Goal: Task Accomplishment & Management: Use online tool/utility

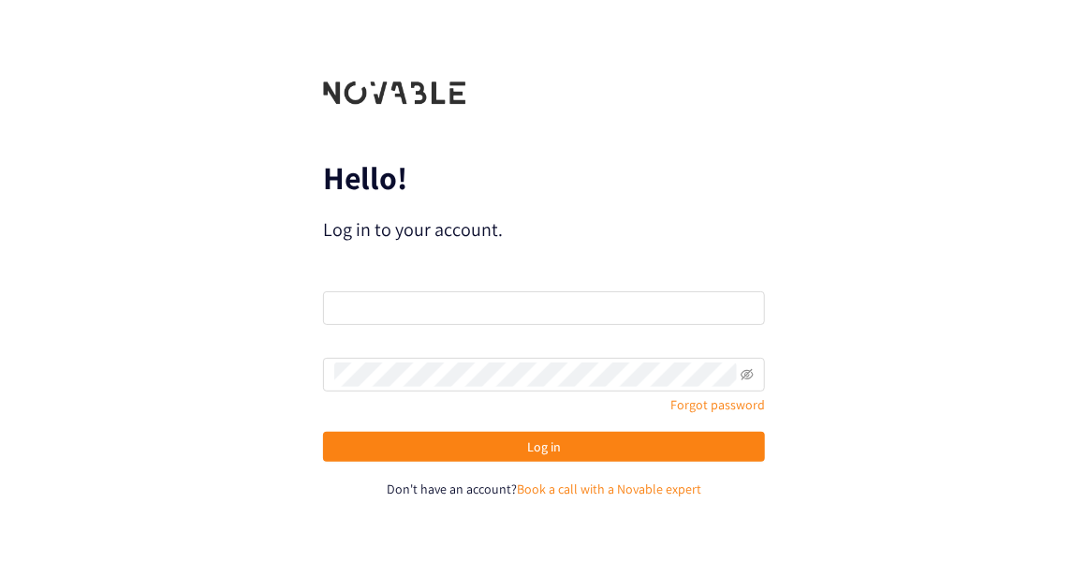
click at [812, 241] on div "Hello! Log in to your account. Email Password Forgot password Log in Don't have…" at bounding box center [544, 288] width 1088 height 577
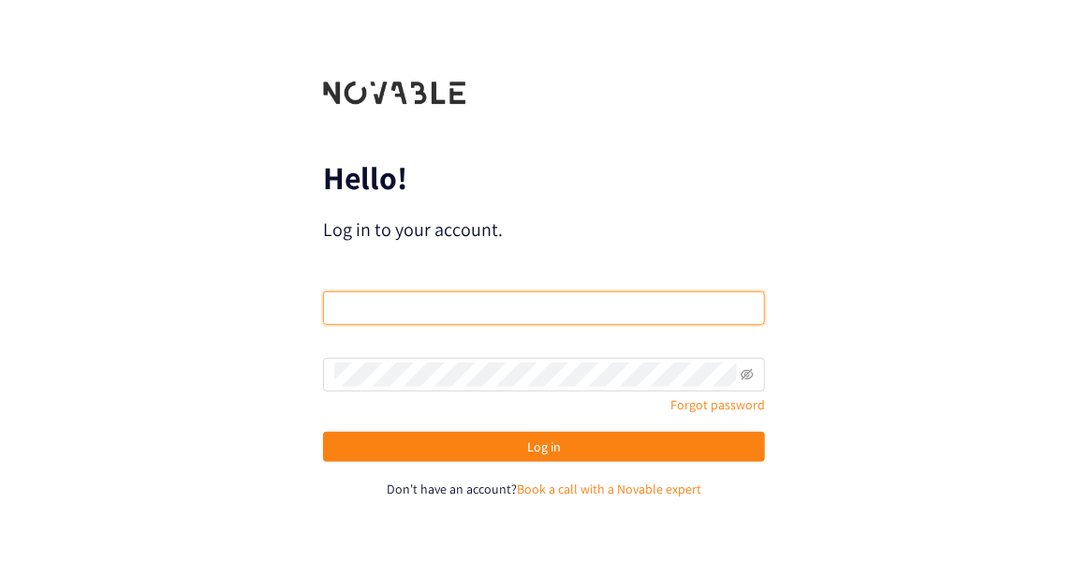
click at [591, 308] on input "email" at bounding box center [544, 308] width 442 height 34
type input "[PERSON_NAME][EMAIL_ADDRESS][DOMAIN_NAME]"
click at [503, 302] on input "email" at bounding box center [544, 308] width 442 height 34
type input "[PERSON_NAME][EMAIL_ADDRESS][DOMAIN_NAME]"
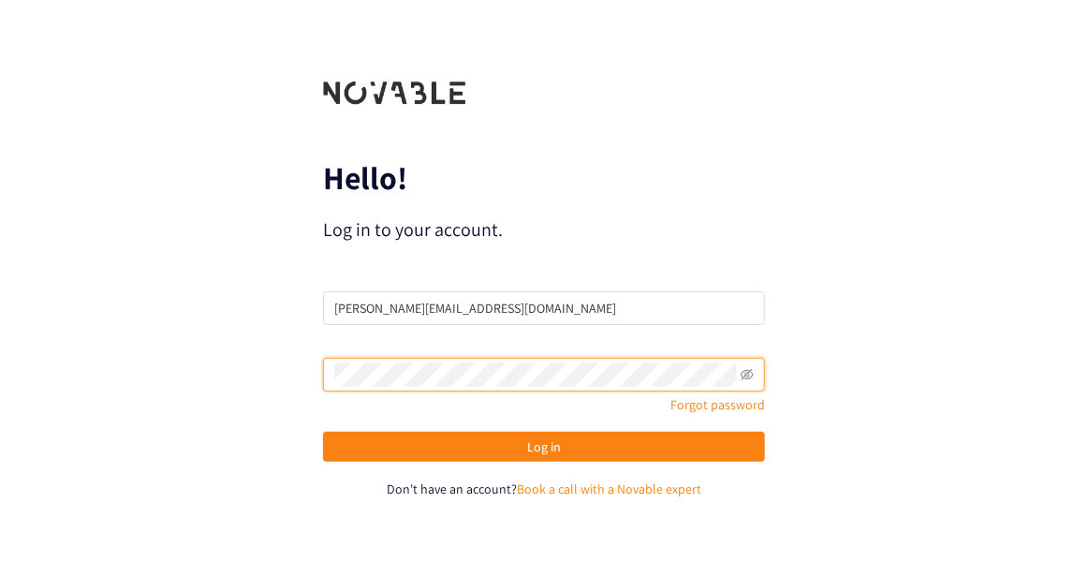
click at [323, 432] on button "Log in" at bounding box center [544, 447] width 442 height 30
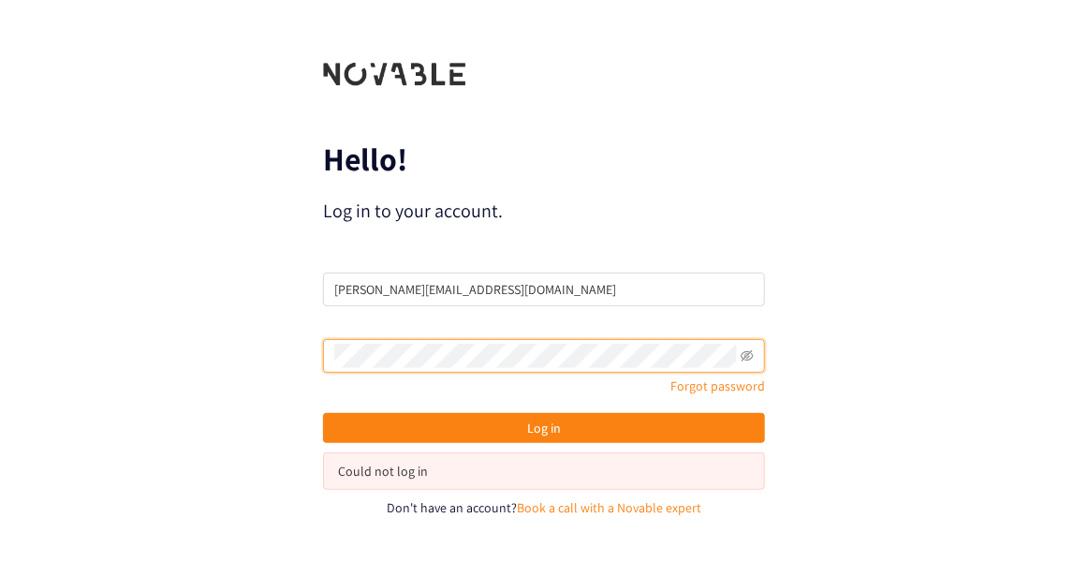
click at [323, 413] on button "Log in" at bounding box center [544, 428] width 442 height 30
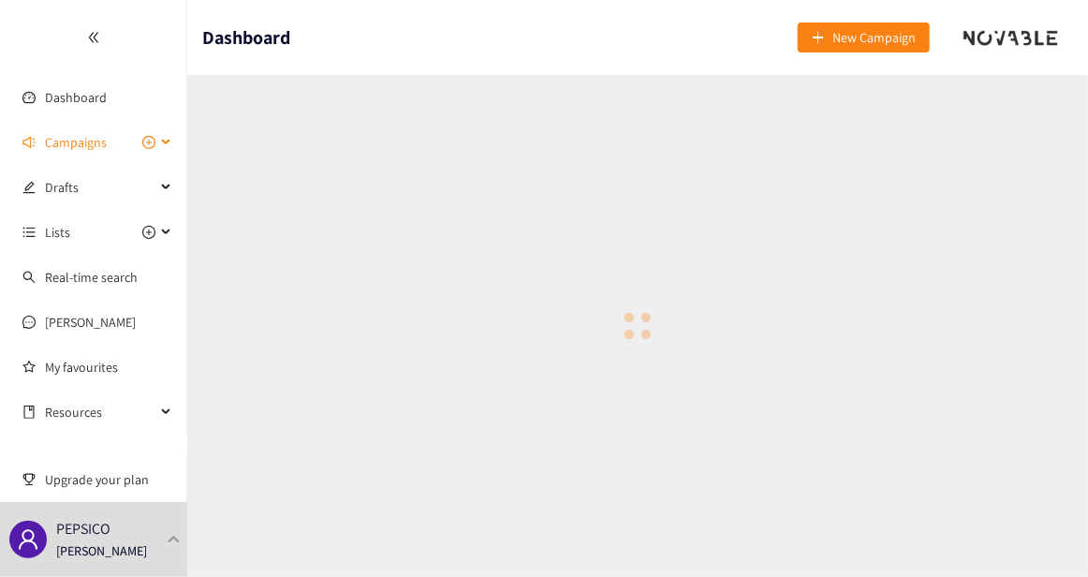
click at [165, 139] on div "Campaigns" at bounding box center [93, 142] width 187 height 37
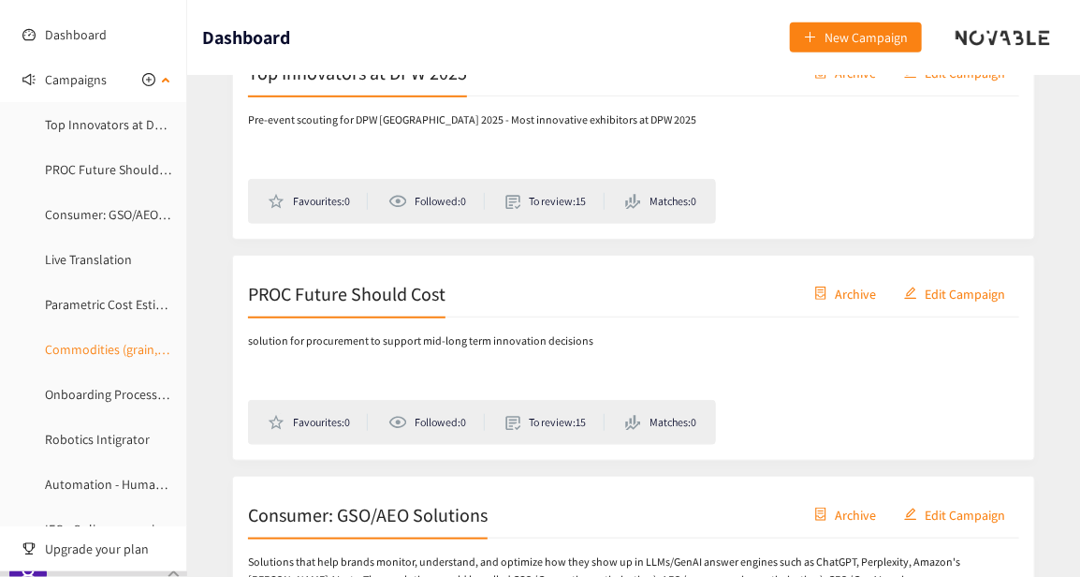
scroll to position [94, 0]
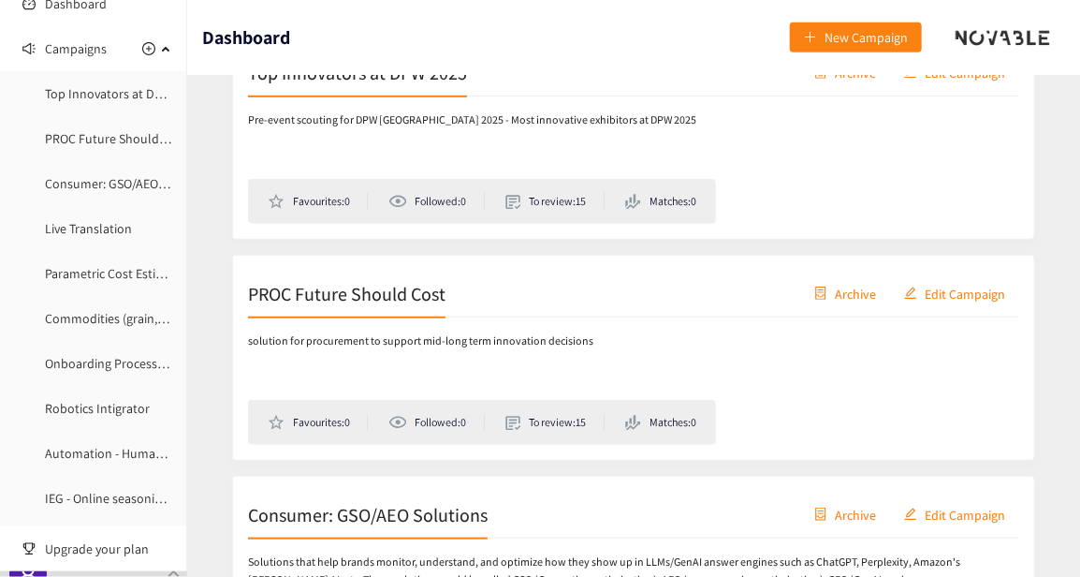
click at [116, 185] on link "Consumer: GSO/AEO Solutions" at bounding box center [129, 183] width 169 height 17
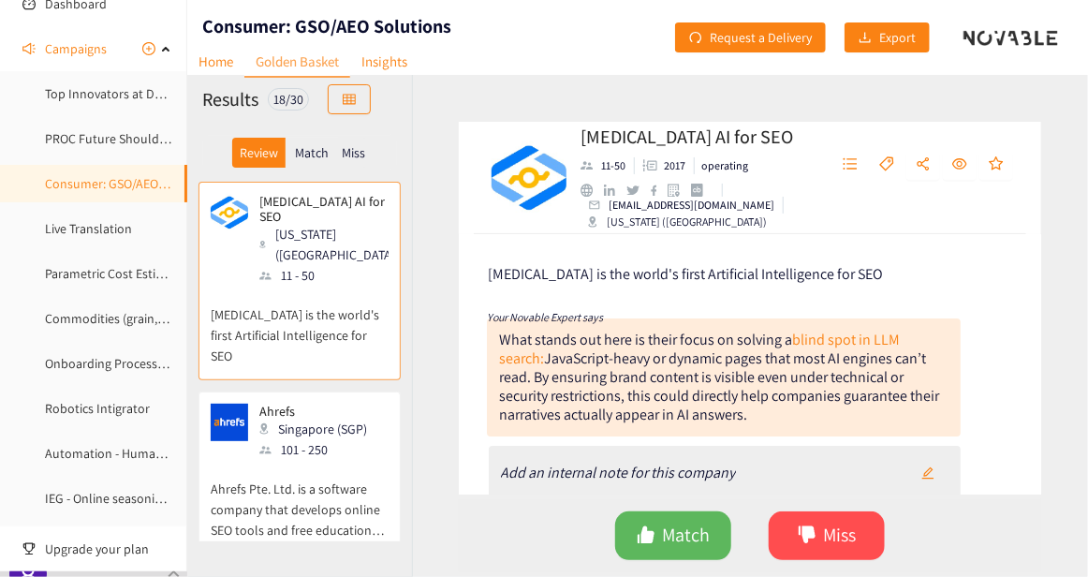
click at [1065, 160] on div "[MEDICAL_DATA] AI for SEO 11-50 2017 operating [EMAIL_ADDRESS][DOMAIN_NAME] [US…" at bounding box center [750, 326] width 676 height 502
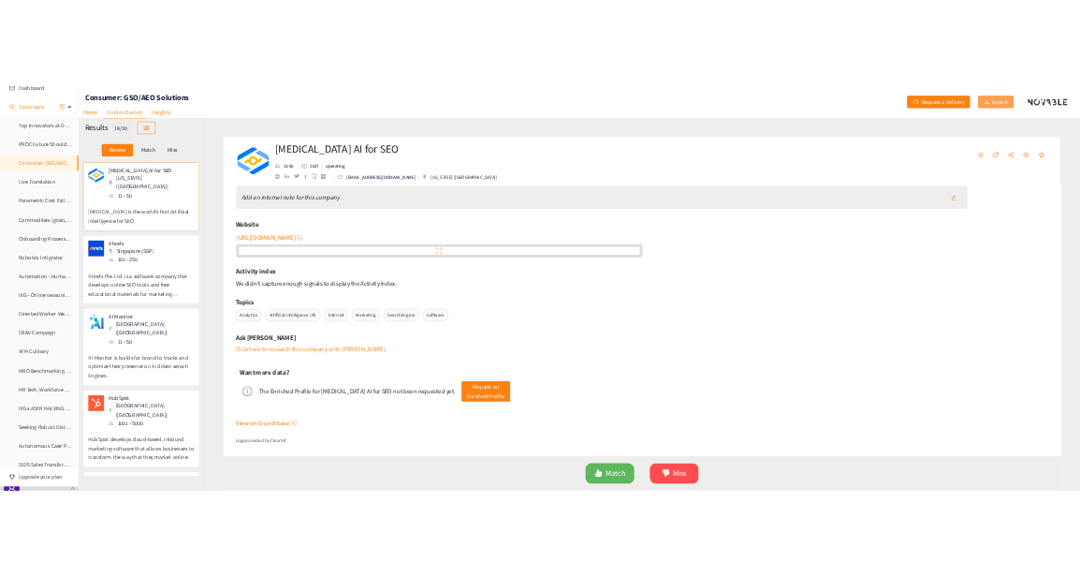
scroll to position [150, 0]
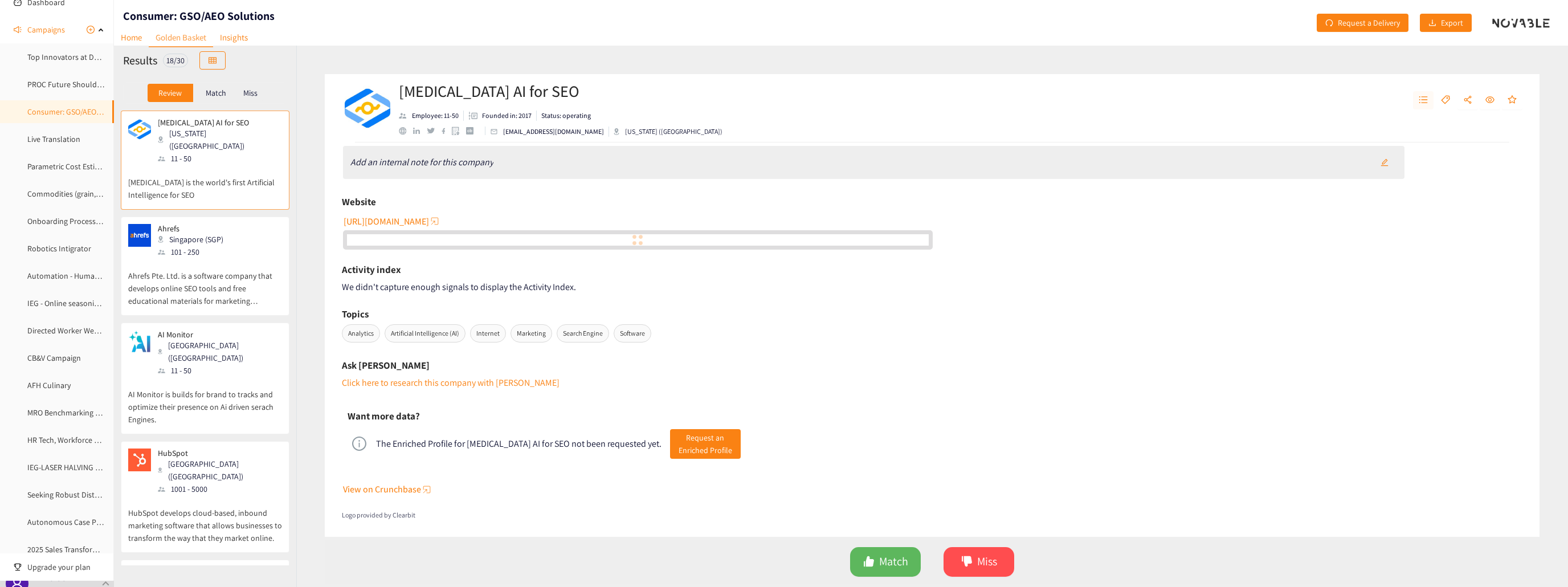
click at [662, 100] on icon "unordered-list" at bounding box center [1424, 99] width 9 height 7
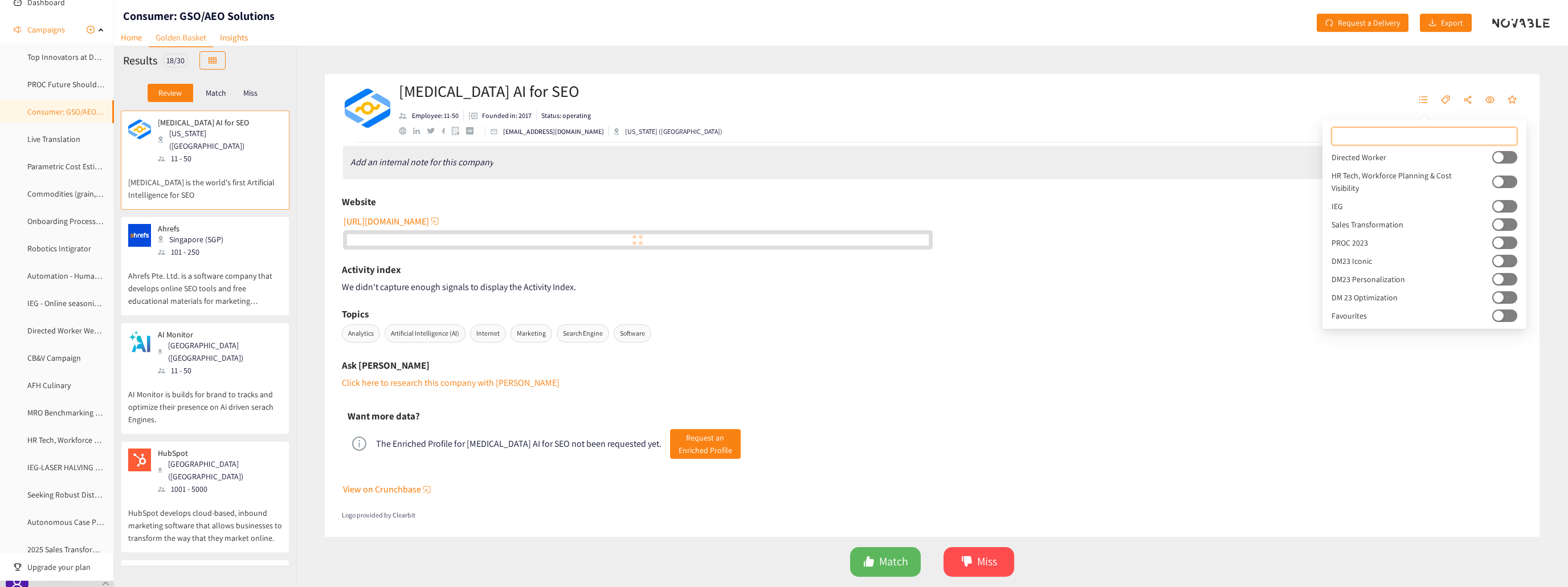
click at [662, 99] on div "[MEDICAL_DATA] AI for SEO Employee: 11-50 Founded in: 2017 Status: operating [E…" at bounding box center [933, 108] width 1215 height 68
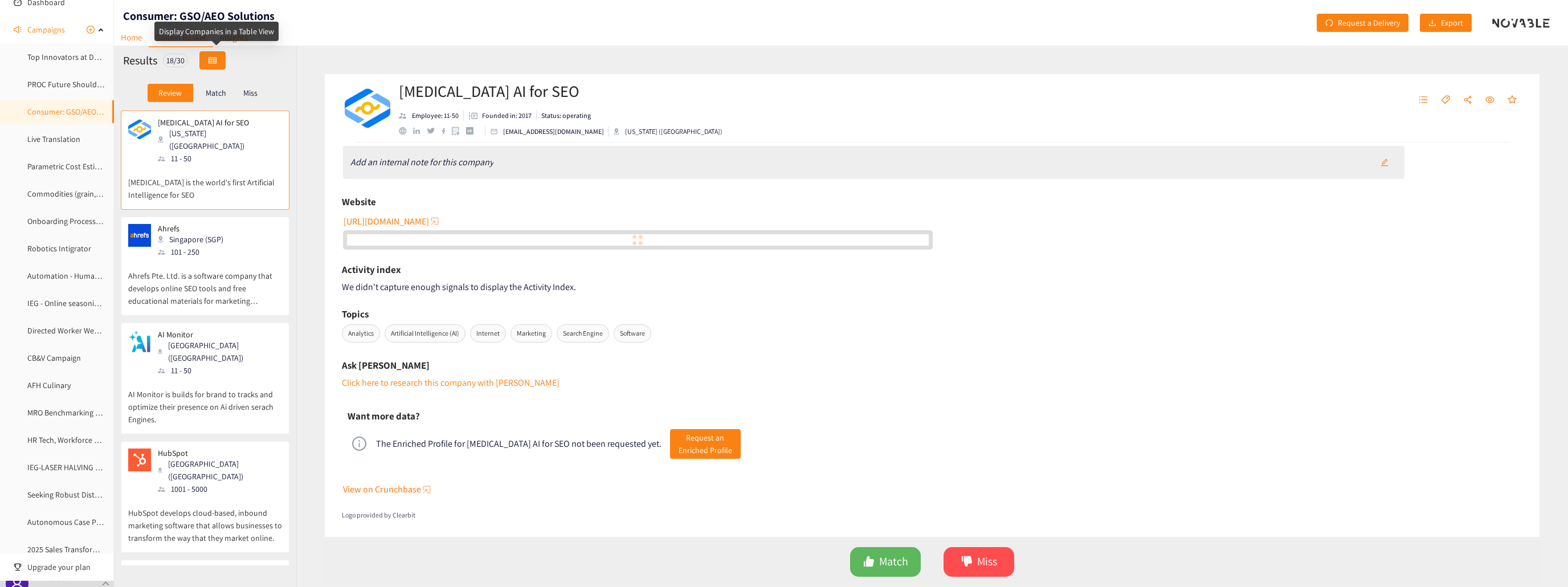
click at [214, 58] on icon "table" at bounding box center [212, 60] width 8 height 8
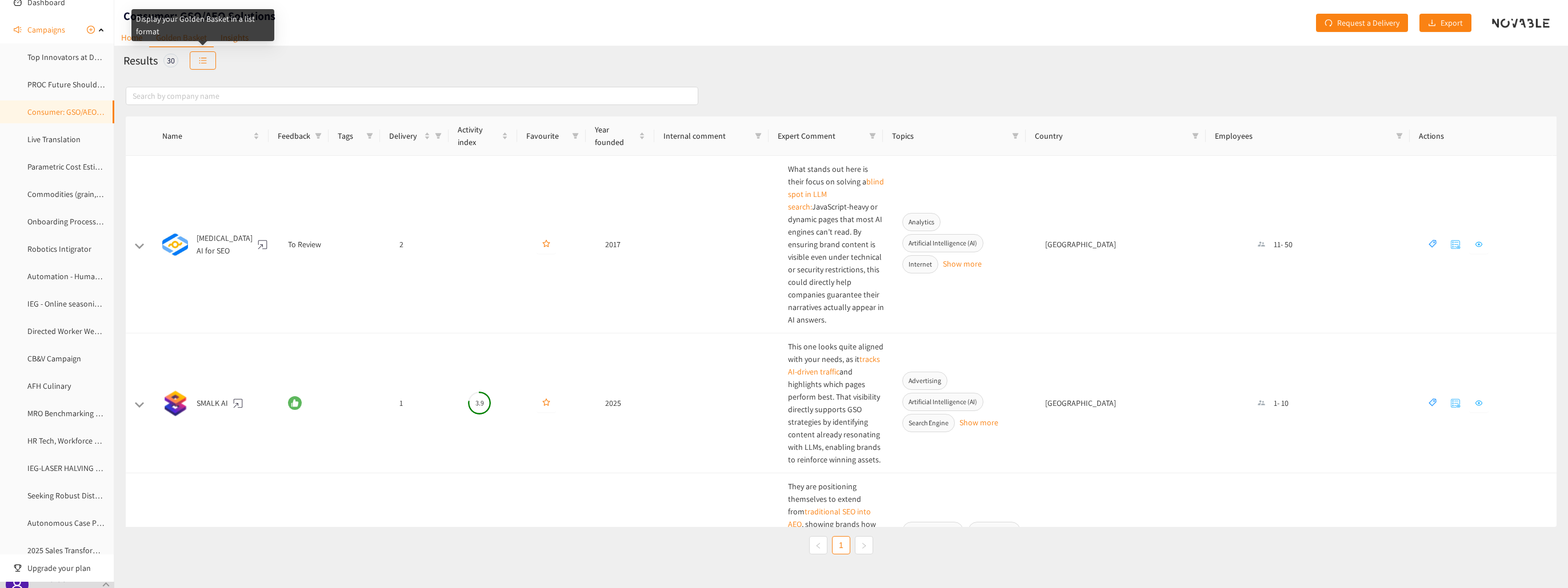
click at [244, 38] on div "Display your Golden Basket in a list format" at bounding box center [203, 25] width 143 height 32
click at [234, 59] on div "Results 30" at bounding box center [840, 60] width 1453 height 30
click at [237, 38] on link "Insights" at bounding box center [234, 37] width 42 height 18
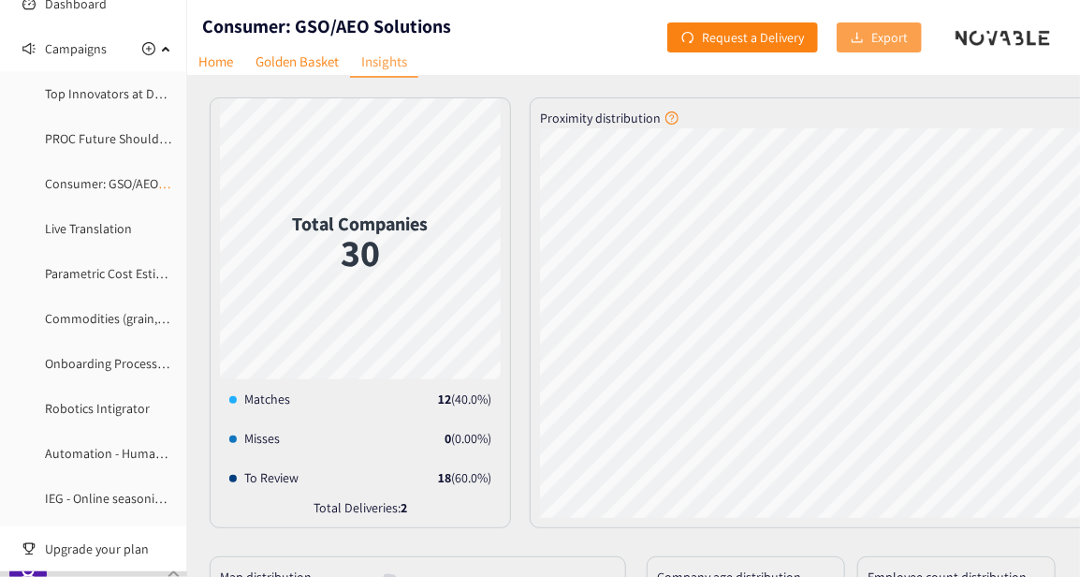
click at [894, 43] on span "Export" at bounding box center [889, 37] width 37 height 21
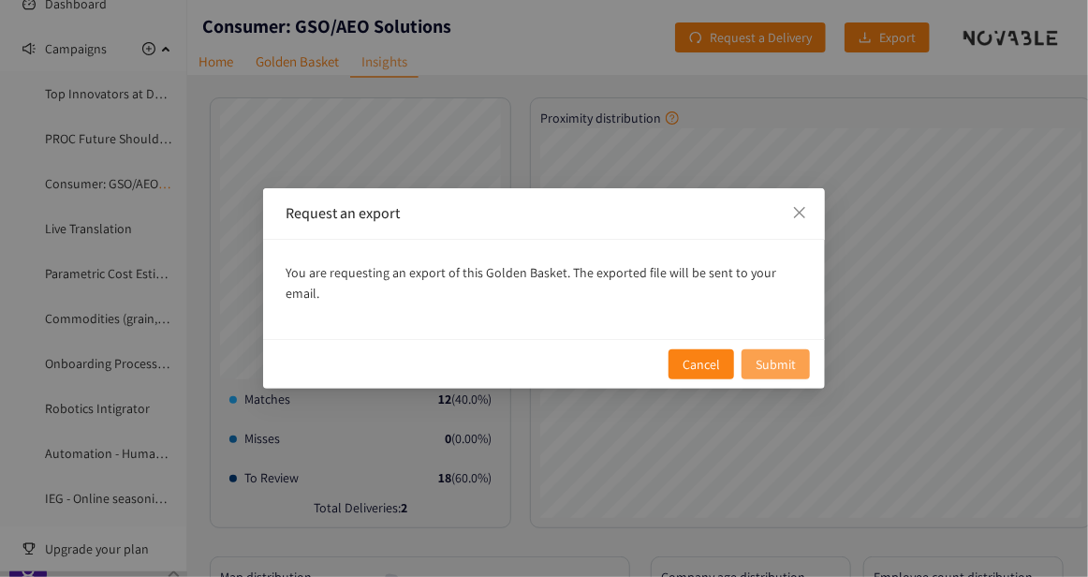
click at [767, 354] on span "Submit" at bounding box center [775, 364] width 40 height 21
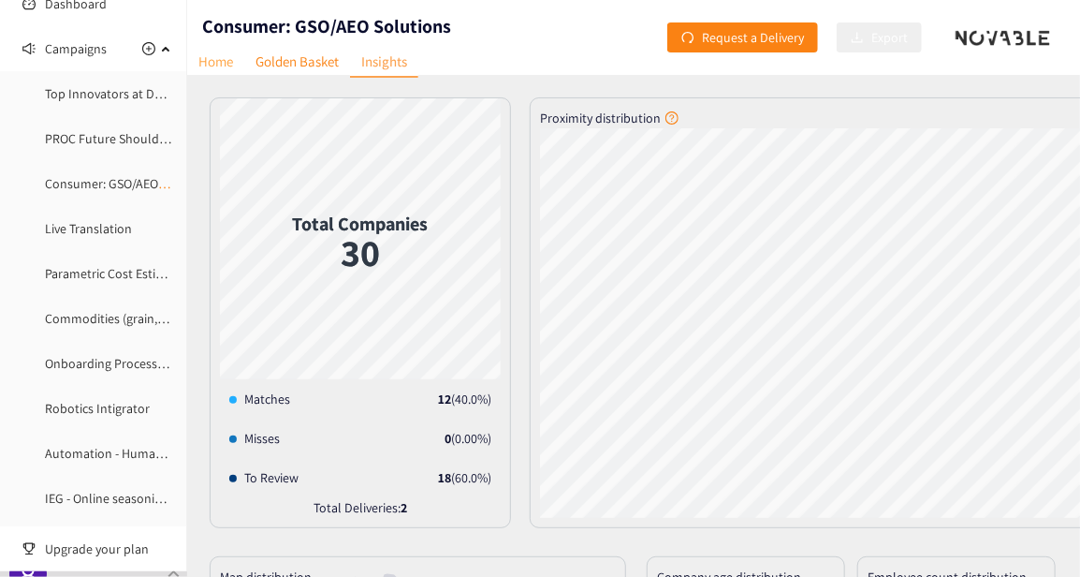
click at [230, 63] on link "Home" at bounding box center [215, 61] width 57 height 29
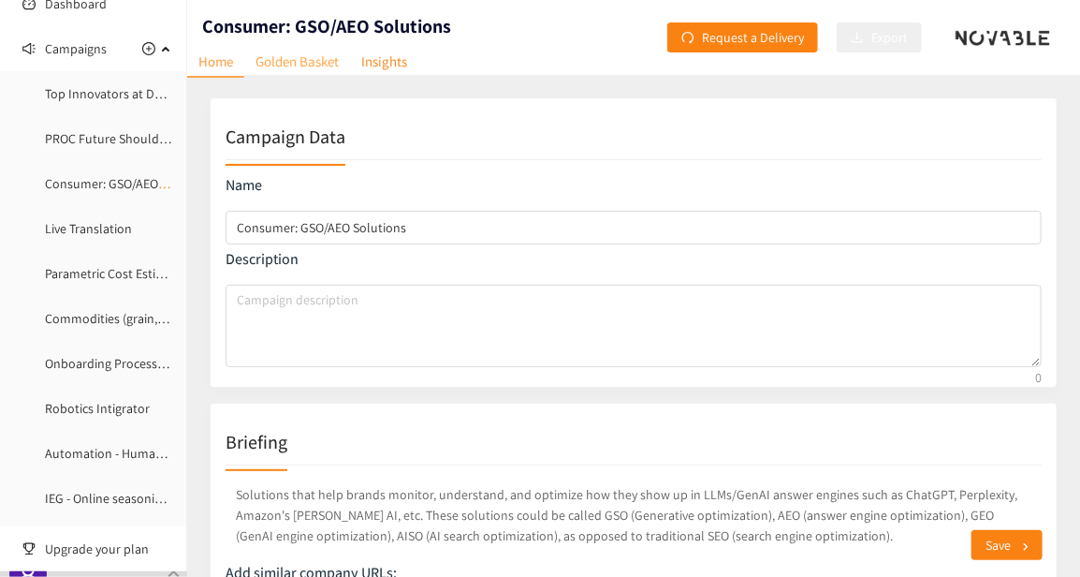
click at [288, 59] on link "Golden Basket" at bounding box center [297, 61] width 106 height 29
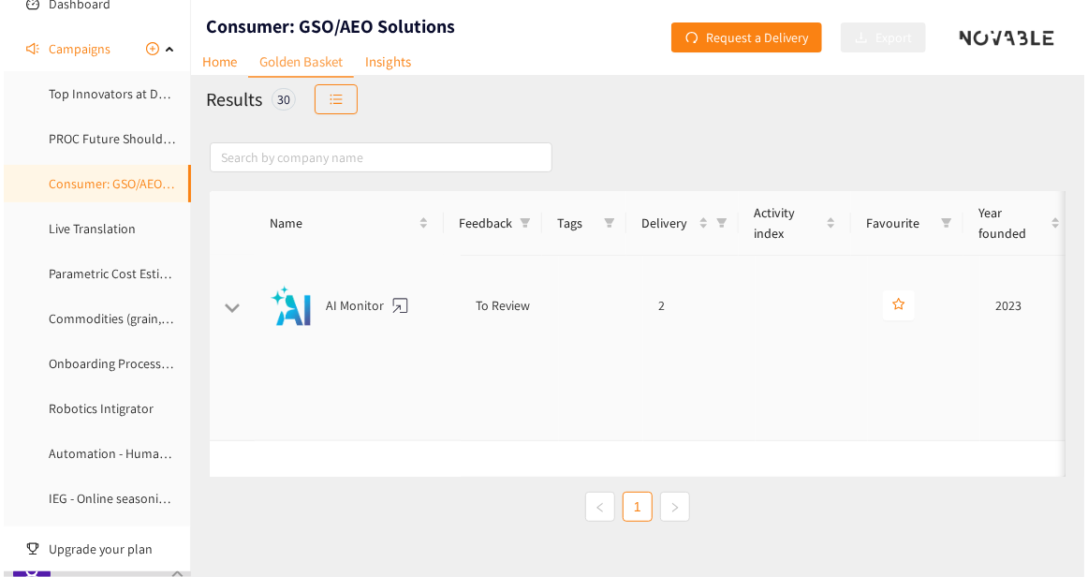
scroll to position [842, 0]
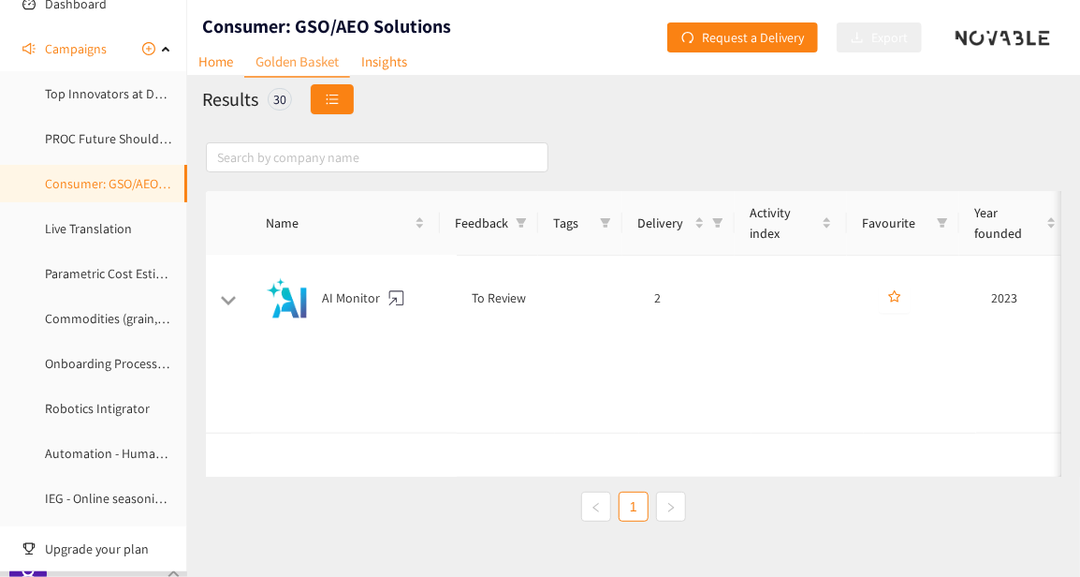
click at [332, 96] on icon "unordered-list" at bounding box center [332, 99] width 13 height 13
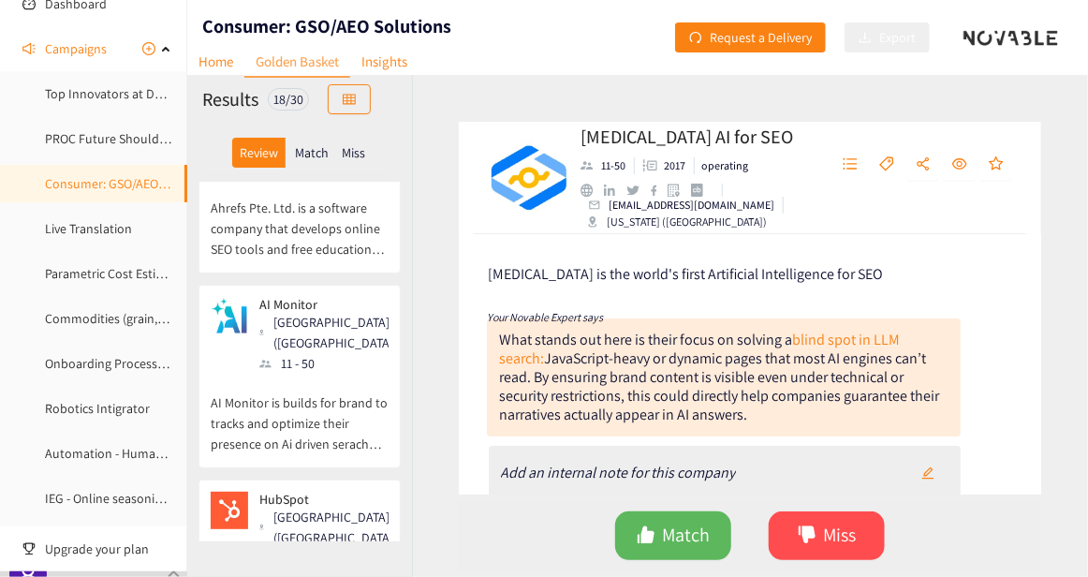
scroll to position [94, 0]
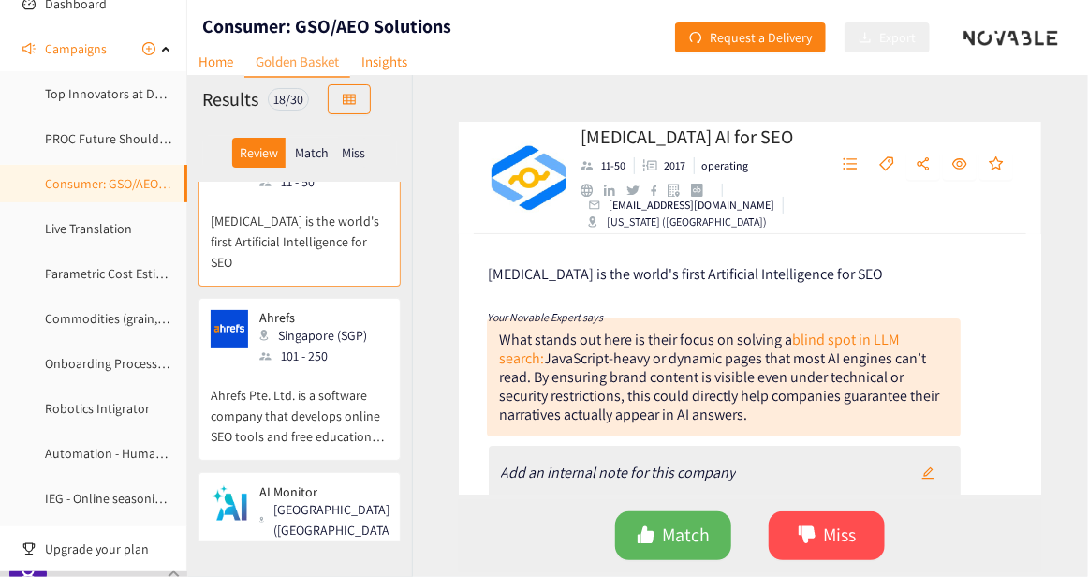
click at [311, 366] on p "Ahrefs Pte. Ltd. is a software company that develops online SEO tools and free …" at bounding box center [300, 406] width 178 height 80
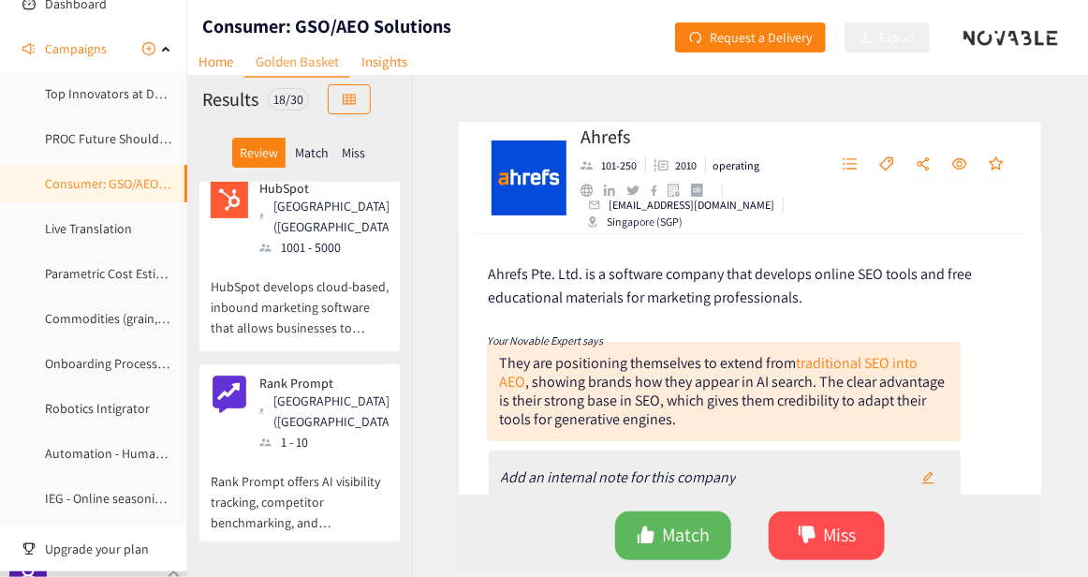
scroll to position [374, 0]
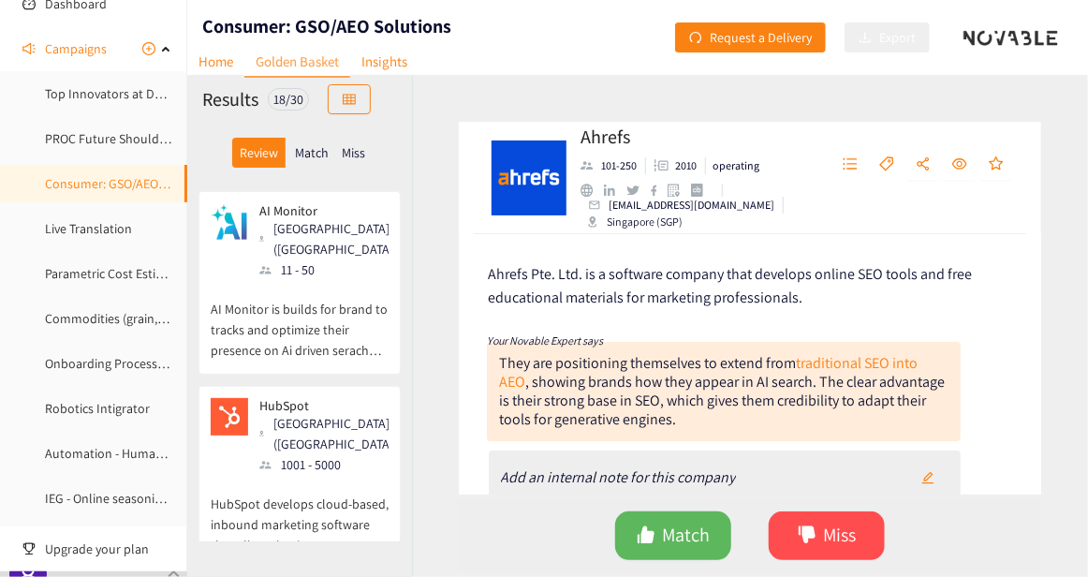
click at [341, 475] on p "HubSpot develops cloud-based, inbound marketing software that allows businesses…" at bounding box center [300, 515] width 178 height 80
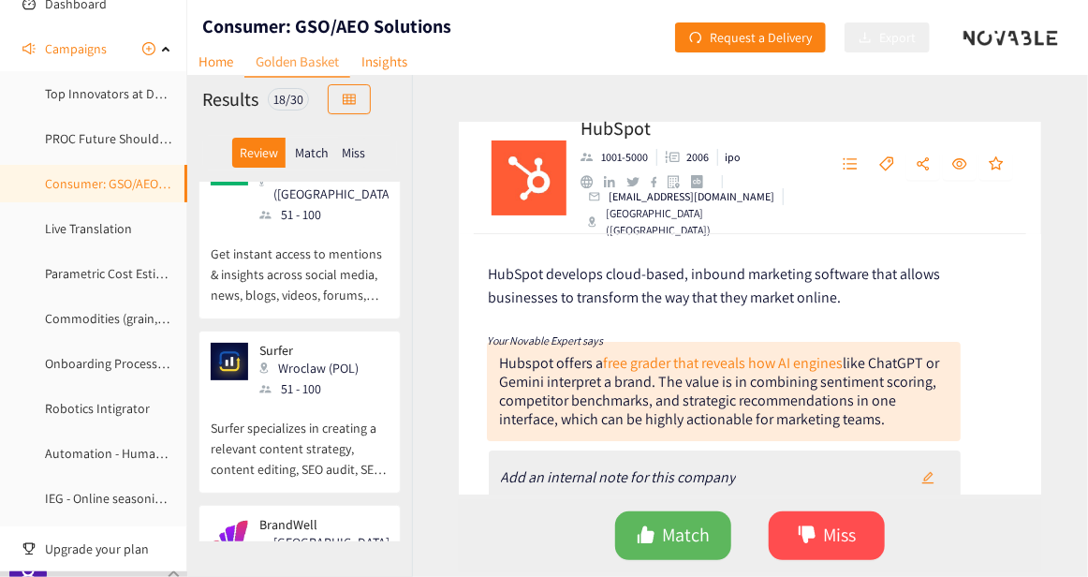
scroll to position [2668, 0]
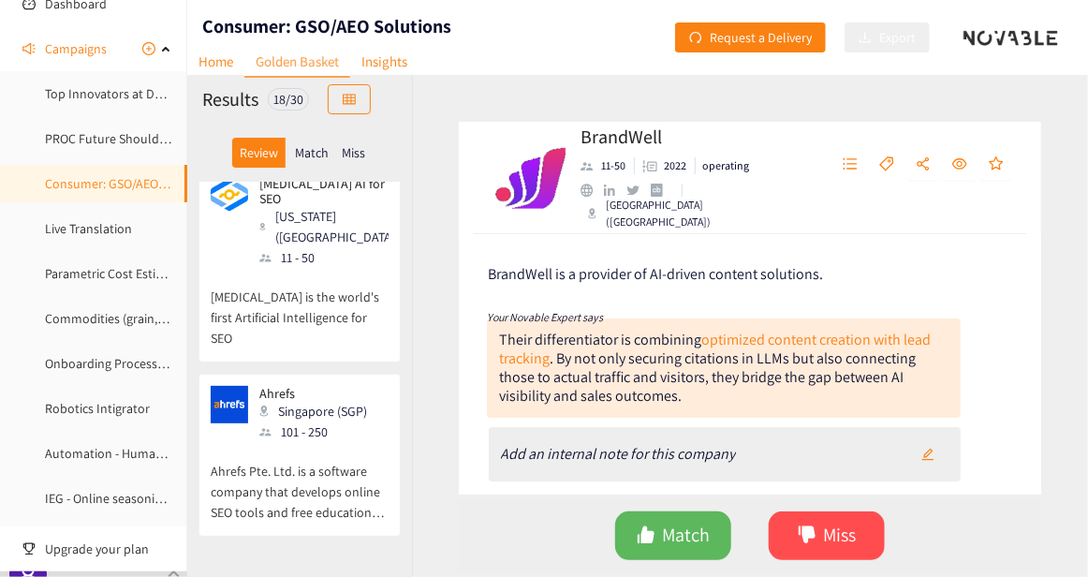
scroll to position [0, 0]
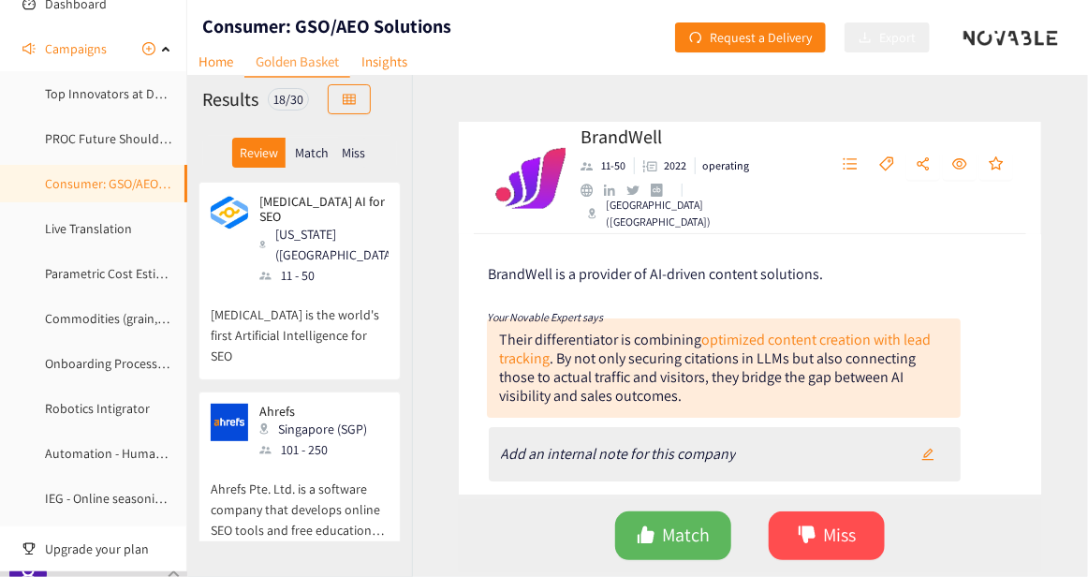
click at [283, 287] on p "[MEDICAL_DATA] is the world's first Artificial Intelligence for SEO" at bounding box center [300, 325] width 178 height 80
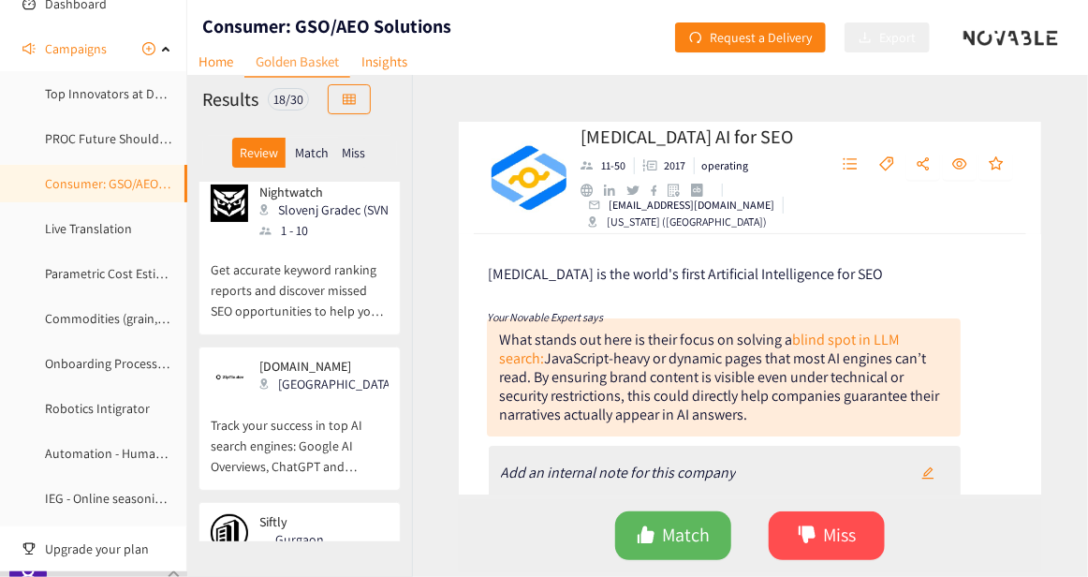
scroll to position [1778, 0]
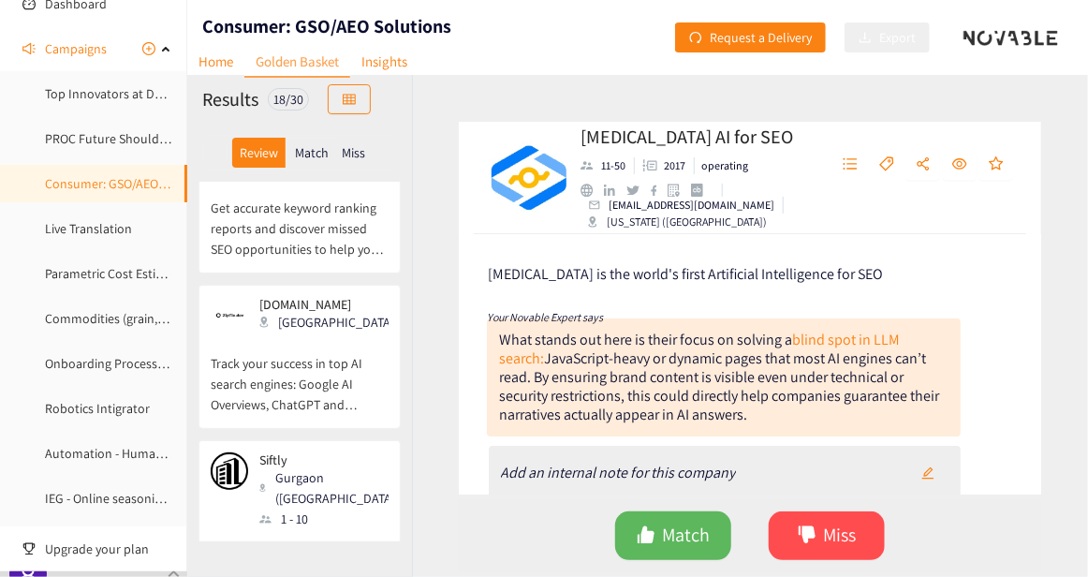
click at [1062, 253] on div "[MEDICAL_DATA] AI for SEO 11-50 2017 operating [EMAIL_ADDRESS][DOMAIN_NAME] [US…" at bounding box center [750, 326] width 676 height 502
